Goal: Task Accomplishment & Management: Manage account settings

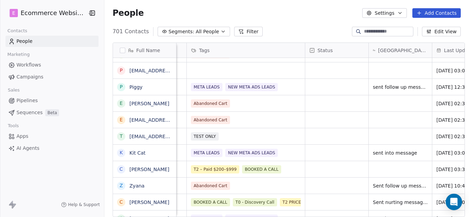
scroll to position [0, 312]
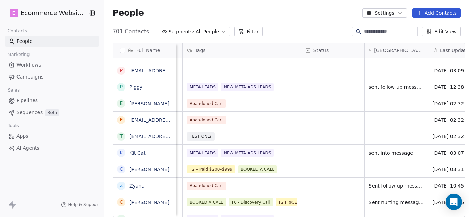
click at [211, 29] on button "Segments: All People" at bounding box center [194, 32] width 72 height 10
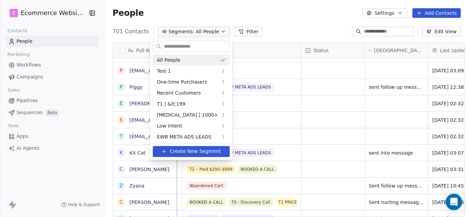
click at [278, 28] on html "E Ecommerce Website Builder Contacts People Marketing Workflows Campaigns Sales…" at bounding box center [234, 108] width 469 height 217
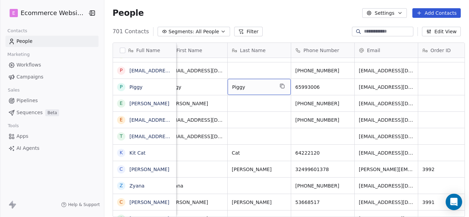
scroll to position [0, 0]
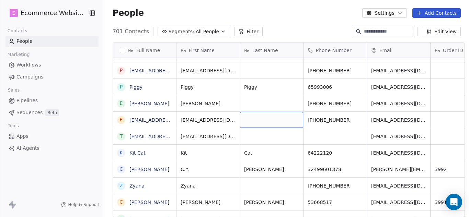
click at [251, 121] on div "grid" at bounding box center [271, 120] width 63 height 16
type textarea "******"
click at [259, 103] on html "E Ecommerce Website Builder Contacts People Marketing Workflows Campaigns Sales…" at bounding box center [234, 108] width 469 height 217
click at [259, 103] on div "grid" at bounding box center [271, 103] width 63 height 16
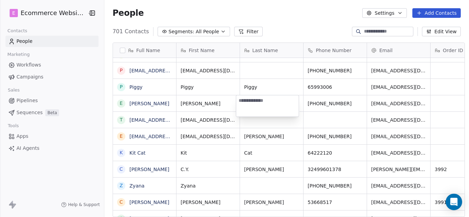
click at [247, 185] on html "E Ecommerce Website Builder Contacts People Marketing Workflows Campaigns Sales…" at bounding box center [234, 108] width 469 height 217
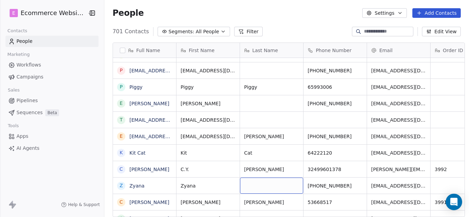
click at [246, 187] on div "grid" at bounding box center [271, 186] width 63 height 16
click at [241, 185] on textarea "****" at bounding box center [267, 188] width 63 height 21
type textarea "****"
click at [267, 169] on html "E Ecommerce Website Builder Contacts People Marketing Workflows Campaigns Sales…" at bounding box center [234, 108] width 469 height 217
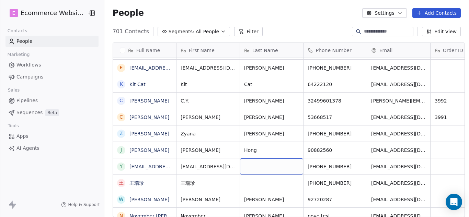
click at [267, 167] on div "grid" at bounding box center [271, 167] width 63 height 16
click at [251, 166] on div "grid" at bounding box center [271, 167] width 63 height 16
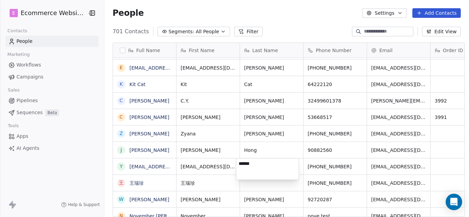
type textarea "******"
click at [254, 189] on html "E Ecommerce Website Builder Contacts People Marketing Workflows Campaigns Sales…" at bounding box center [234, 108] width 469 height 217
click at [254, 184] on html "E Ecommerce Website Builder Contacts People Marketing Workflows Campaigns Sales…" at bounding box center [234, 108] width 469 height 217
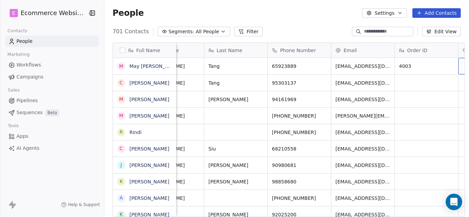
scroll to position [0, 0]
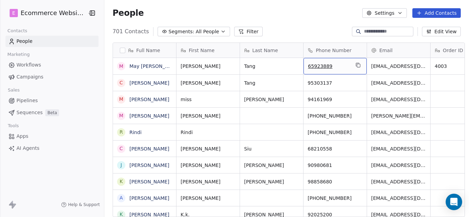
drag, startPoint x: 324, startPoint y: 67, endPoint x: 305, endPoint y: 67, distance: 18.9
drag, startPoint x: 305, startPoint y: 67, endPoint x: 311, endPoint y: 68, distance: 5.7
click at [319, 66] on span "65923889" at bounding box center [329, 66] width 42 height 7
click at [356, 66] on icon "grid" at bounding box center [358, 65] width 5 height 5
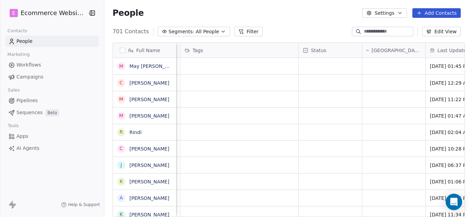
scroll to position [0, 316]
click at [386, 70] on div "grid" at bounding box center [392, 66] width 63 height 16
click at [170, 207] on html "E Ecommerce Website Builder Contacts People Marketing Workflows Campaigns Sales…" at bounding box center [234, 108] width 469 height 217
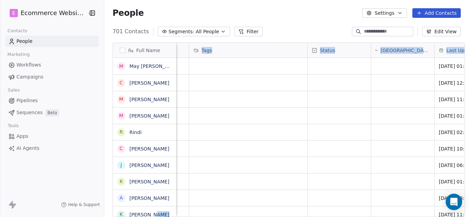
scroll to position [0, 310]
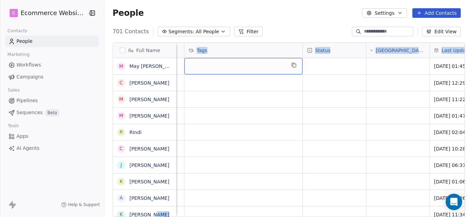
click at [225, 68] on div "grid" at bounding box center [243, 66] width 118 height 16
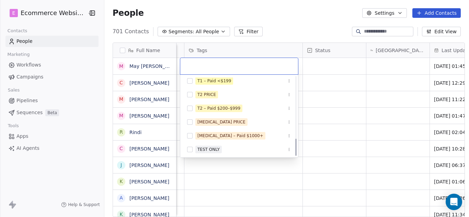
scroll to position [280, 0]
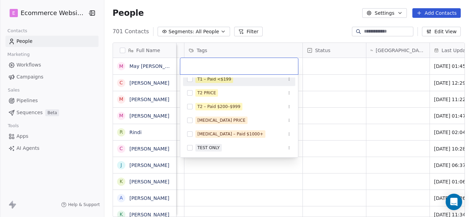
click at [318, 78] on html "E Ecommerce Website Builder Contacts People Marketing Workflows Campaigns Sales…" at bounding box center [234, 108] width 469 height 217
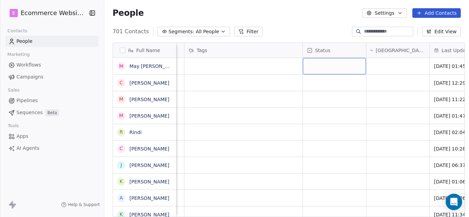
click at [311, 64] on div "grid" at bounding box center [334, 66] width 63 height 16
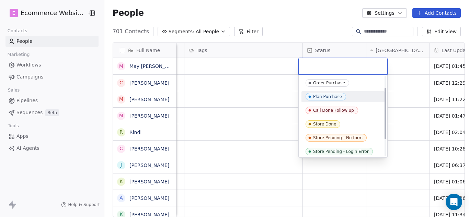
scroll to position [44, 0]
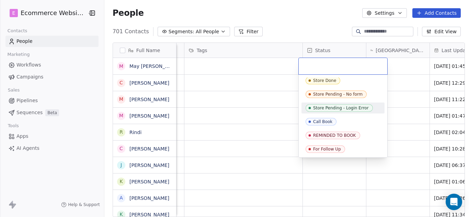
click at [227, 80] on html "E Ecommerce Website Builder Contacts People Marketing Workflows Campaigns Sales…" at bounding box center [234, 108] width 469 height 217
click at [236, 82] on html "E Ecommerce Website Builder Contacts People Marketing Workflows Campaigns Sales…" at bounding box center [234, 108] width 469 height 217
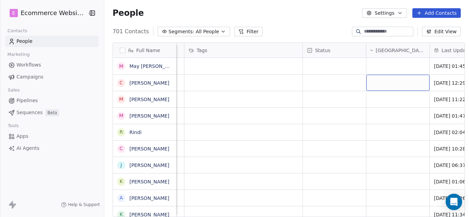
click at [370, 86] on div "grid" at bounding box center [397, 83] width 63 height 16
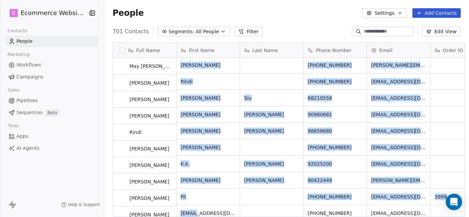
scroll to position [45, 0]
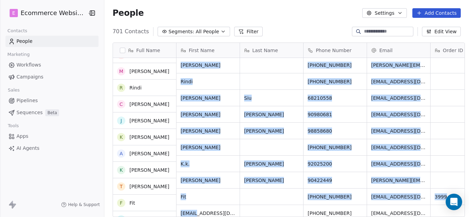
drag, startPoint x: 252, startPoint y: 214, endPoint x: 190, endPoint y: 212, distance: 62.2
click at [190, 212] on html "E Ecommerce Website Builder Contacts People Marketing Workflows Campaigns Sales…" at bounding box center [234, 108] width 469 height 217
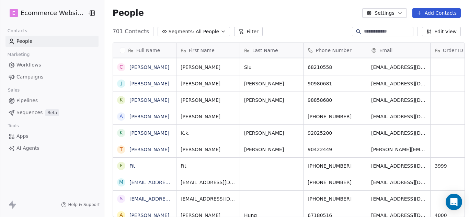
click at [273, 10] on div "People Settings Add Contacts" at bounding box center [287, 13] width 348 height 10
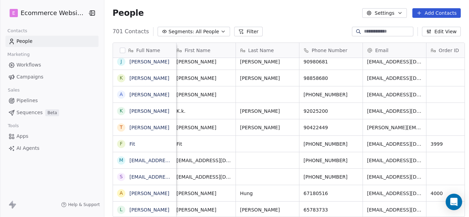
scroll to position [0, 0]
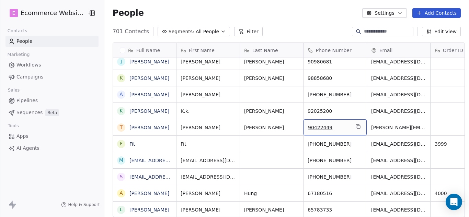
drag, startPoint x: 326, startPoint y: 127, endPoint x: 306, endPoint y: 127, distance: 19.9
click at [356, 125] on icon "grid" at bounding box center [358, 126] width 5 height 5
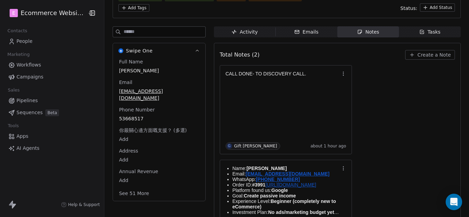
scroll to position [69, 0]
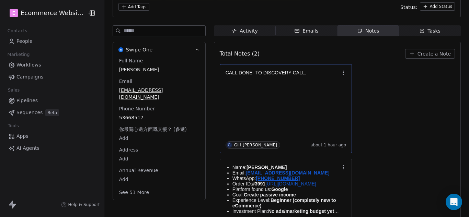
click at [240, 103] on div "CALL DONE- TO DISCOVERY CALL. G Gift Labarda about 1 hour ago" at bounding box center [286, 109] width 121 height 80
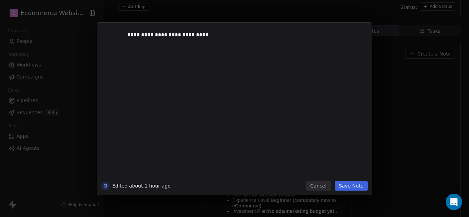
click at [401, 86] on div "**********" at bounding box center [234, 109] width 469 height 172
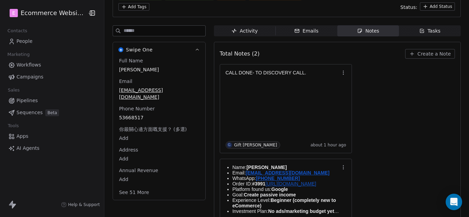
click at [413, 31] on span "Tasks Tasks" at bounding box center [430, 30] width 62 height 11
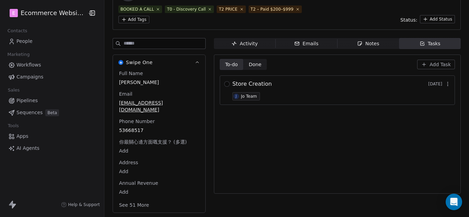
scroll to position [49, 0]
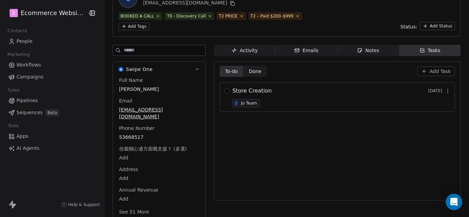
click at [318, 126] on div "To-do To-do Done Done Add Task Store Creation 7 days ago J Jo Team" at bounding box center [337, 131] width 235 height 131
click at [360, 53] on div "Notes" at bounding box center [368, 50] width 22 height 7
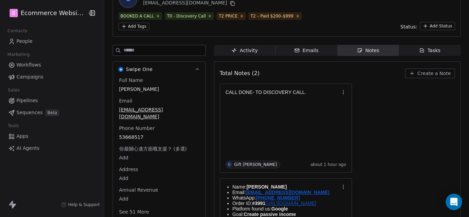
click at [323, 53] on span "Emails Emails" at bounding box center [306, 50] width 62 height 11
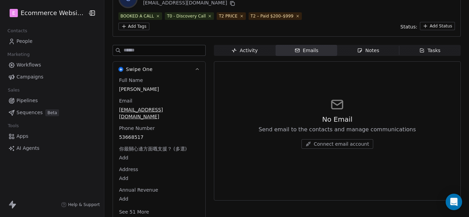
click at [257, 53] on span "Activity Activity" at bounding box center [245, 50] width 62 height 11
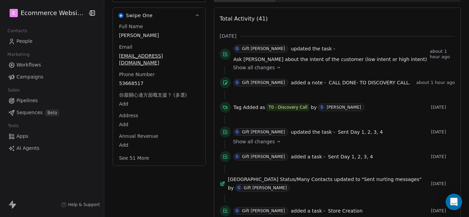
scroll to position [69, 0]
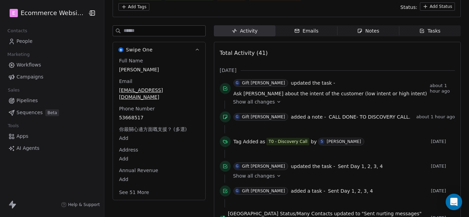
click at [289, 27] on span "Emails Emails" at bounding box center [306, 30] width 62 height 11
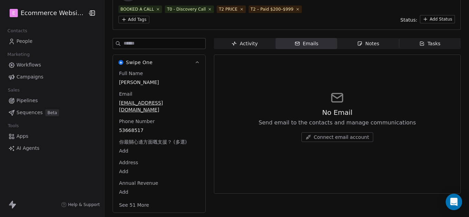
scroll to position [49, 0]
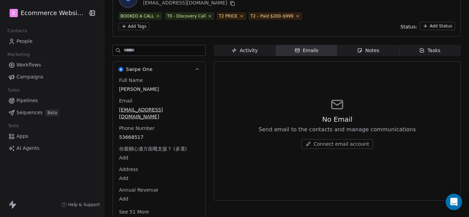
click at [371, 49] on div "Notes" at bounding box center [368, 50] width 22 height 7
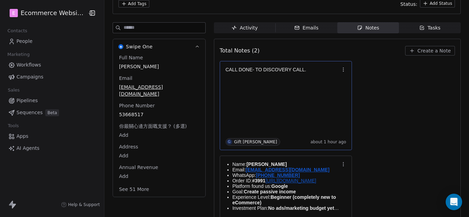
scroll to position [83, 0]
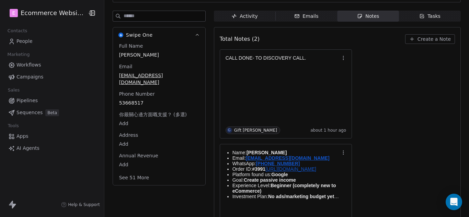
click at [393, 90] on div "CALL DONE- TO DISCOVERY CALL. G Gift Labarda about 1 hour ago Name: Celia Ng Em…" at bounding box center [337, 141] width 235 height 184
click at [419, 19] on icon "button" at bounding box center [421, 15] width 5 height 5
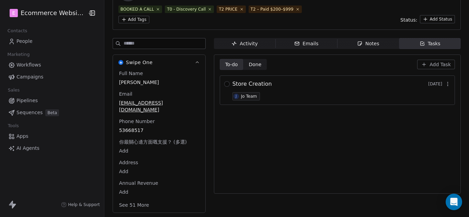
scroll to position [49, 0]
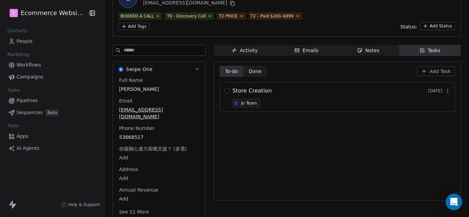
click at [251, 74] on span "Done" at bounding box center [255, 71] width 13 height 7
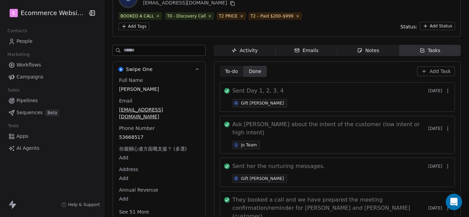
click at [448, 127] on icon "button" at bounding box center [448, 127] width 0 height 0
click at [433, 137] on span "Edit" at bounding box center [433, 139] width 9 height 7
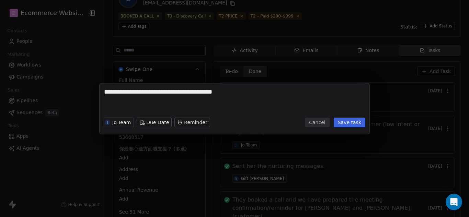
type textarea "**********"
click at [258, 96] on textarea "**********" at bounding box center [234, 101] width 261 height 27
drag, startPoint x: 241, startPoint y: 95, endPoint x: 104, endPoint y: 95, distance: 137.4
click at [104, 95] on div "**********" at bounding box center [235, 101] width 262 height 27
type textarea "**********"
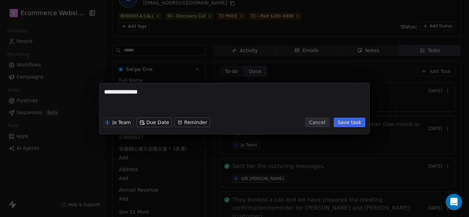
click at [347, 124] on button "Save task" at bounding box center [350, 123] width 32 height 10
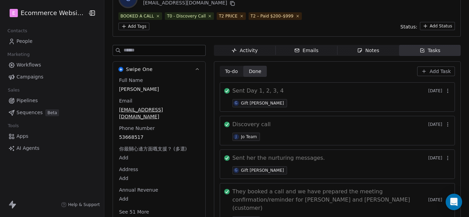
scroll to position [83, 0]
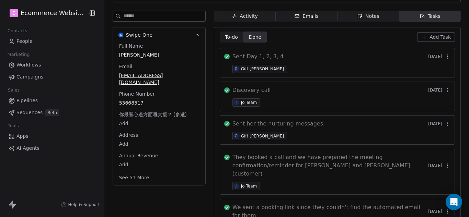
click at [444, 54] on button "button" at bounding box center [448, 57] width 10 height 10
click at [433, 70] on span "Edit" at bounding box center [433, 71] width 9 height 7
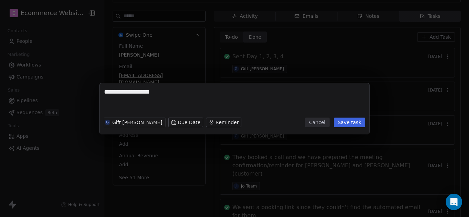
click at [145, 93] on textarea "**********" at bounding box center [234, 101] width 261 height 27
click at [138, 93] on textarea "**********" at bounding box center [234, 101] width 261 height 27
click at [143, 91] on textarea "**********" at bounding box center [234, 101] width 261 height 27
type textarea "**********"
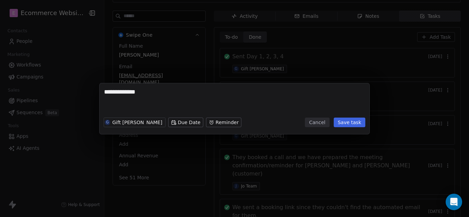
click at [359, 120] on button "Save task" at bounding box center [350, 123] width 32 height 10
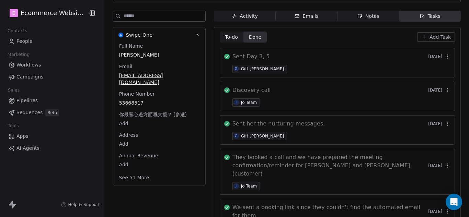
click at [445, 57] on icon "button" at bounding box center [447, 56] width 5 height 5
click at [436, 69] on span "Edit" at bounding box center [433, 71] width 9 height 7
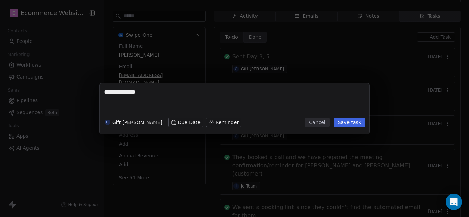
click at [137, 93] on textarea "**********" at bounding box center [234, 101] width 261 height 27
type textarea "**********"
click at [350, 124] on button "Save task" at bounding box center [350, 123] width 32 height 10
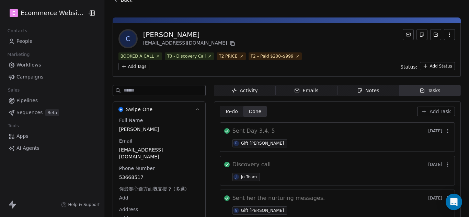
scroll to position [34, 0]
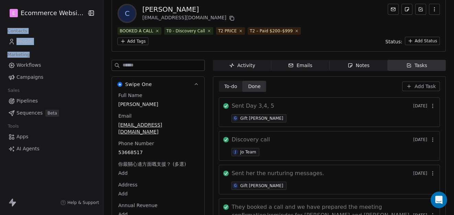
drag, startPoint x: 77, startPoint y: 54, endPoint x: 30, endPoint y: 22, distance: 56.6
click at [30, 22] on div "E Ecommerce Website Builder Contacts People Marketing Workflows Campaigns Sales…" at bounding box center [51, 77] width 103 height 154
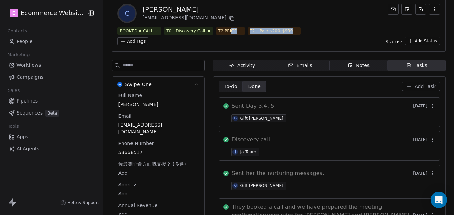
drag, startPoint x: 280, startPoint y: 43, endPoint x: 214, endPoint y: 33, distance: 65.9
click at [222, 37] on div "BOOKED A CALL T0 - Discovery Call T2 PRICE T2 – Paid $200–$999 Add Tags" at bounding box center [220, 36] width 206 height 18
